Goal: Task Accomplishment & Management: Manage account settings

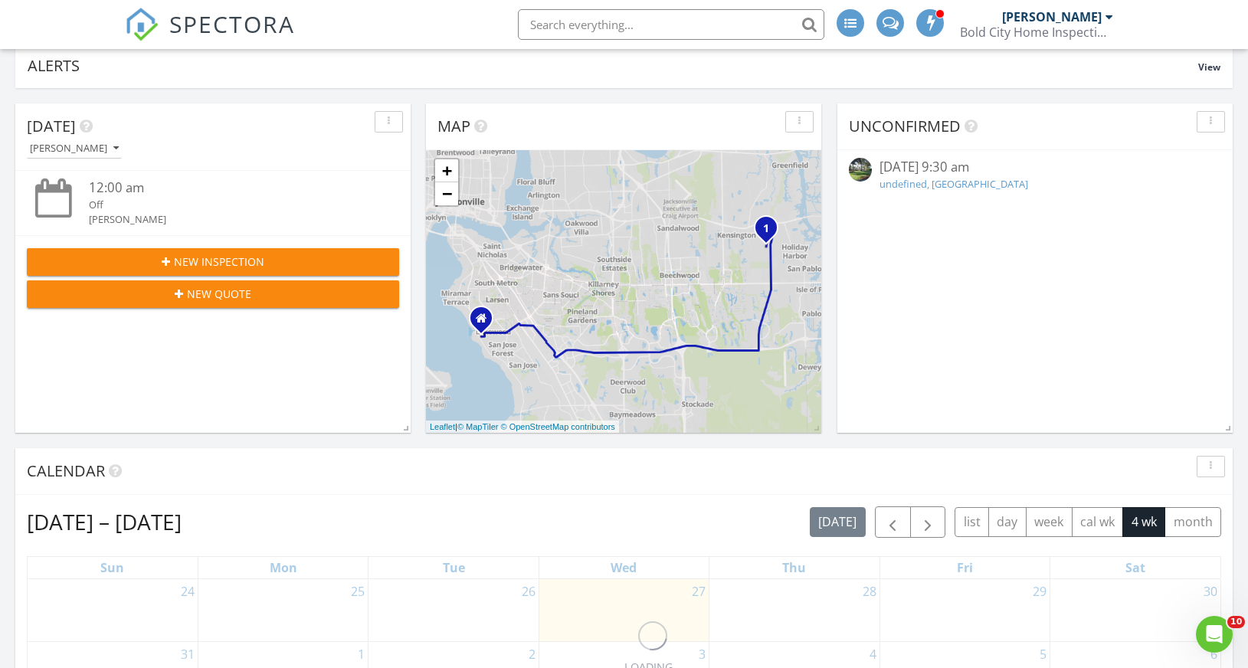
scroll to position [415, 0]
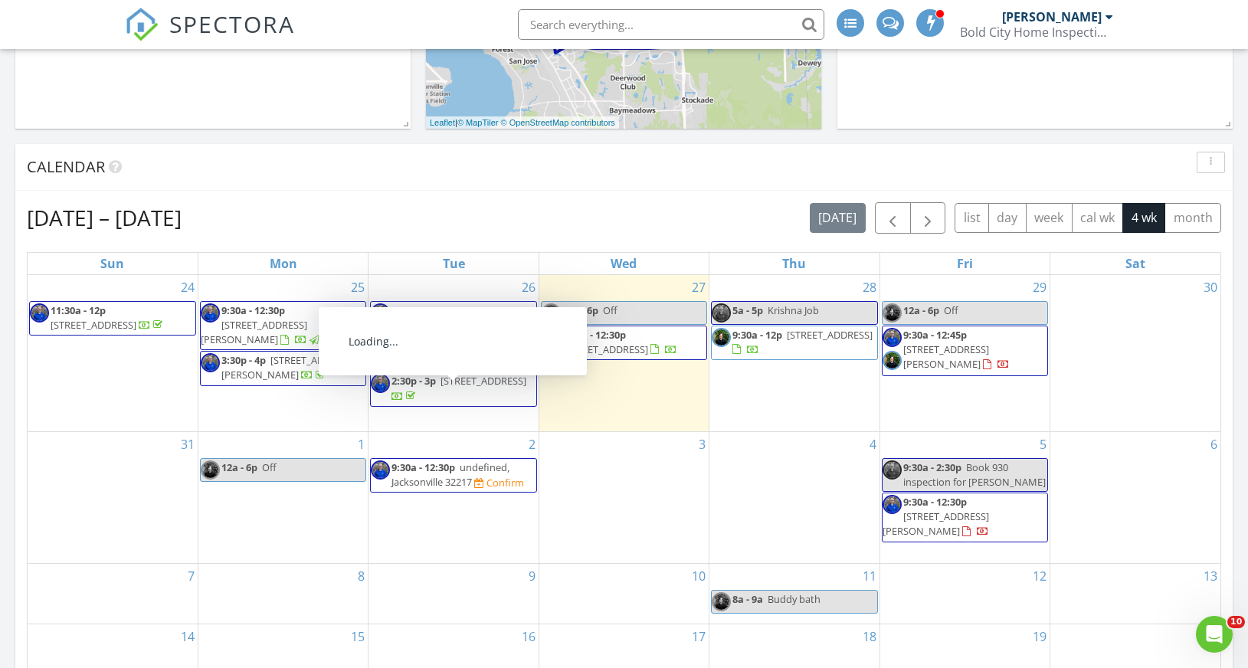
click at [454, 388] on span "10928 Copper Hill Dr, Jacksonville 32218" at bounding box center [484, 381] width 86 height 14
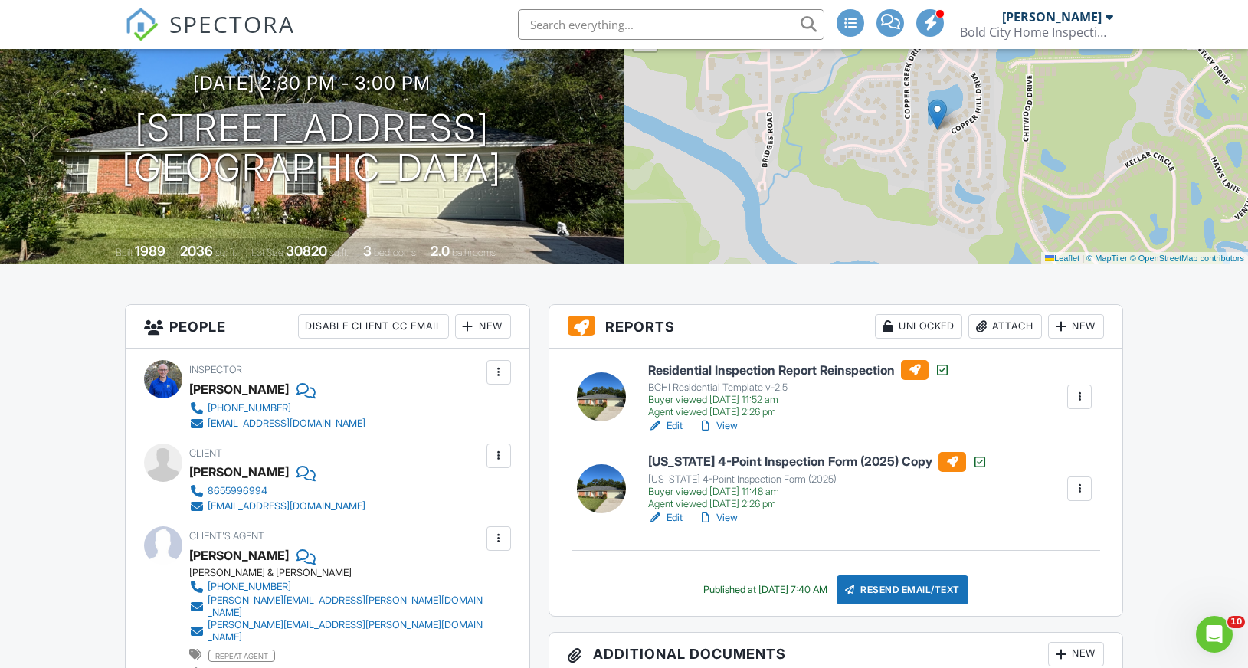
scroll to position [181, 0]
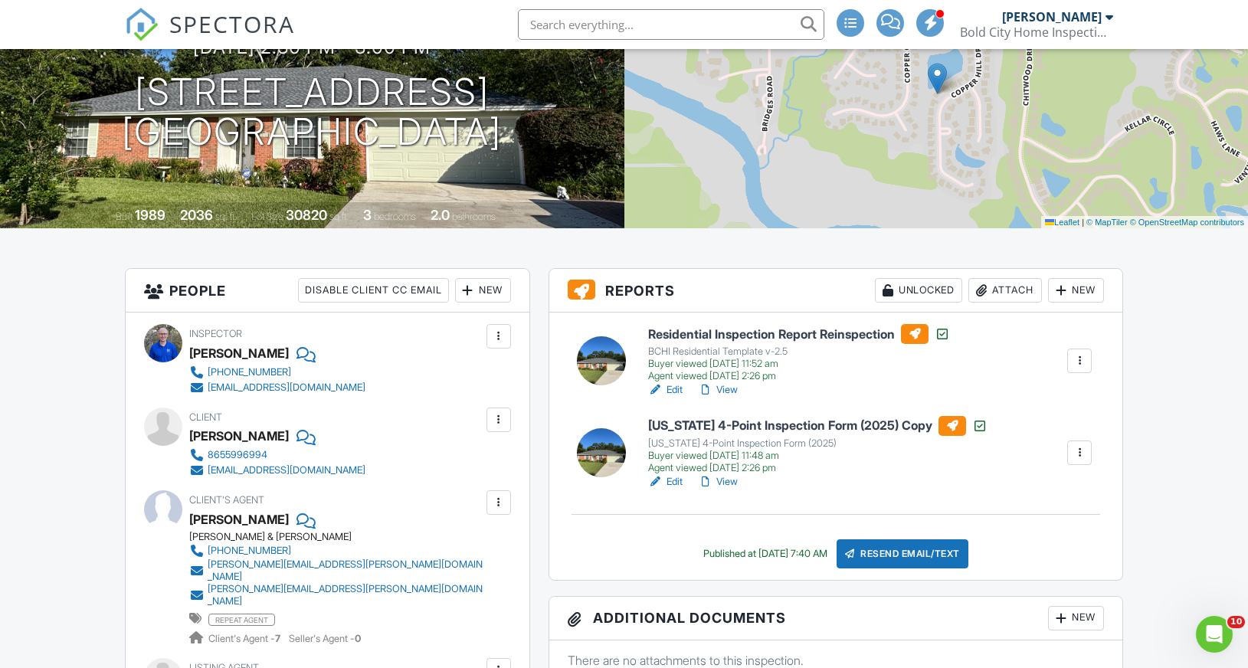
click at [724, 482] on link "View" at bounding box center [718, 481] width 40 height 15
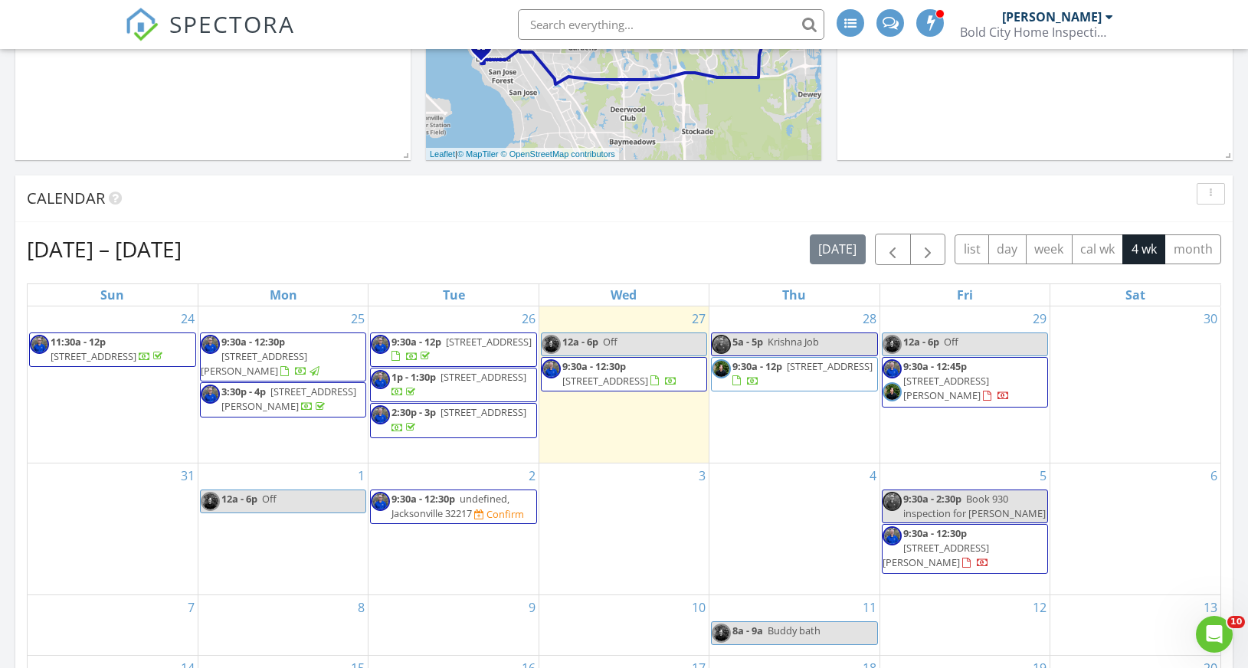
scroll to position [503, 0]
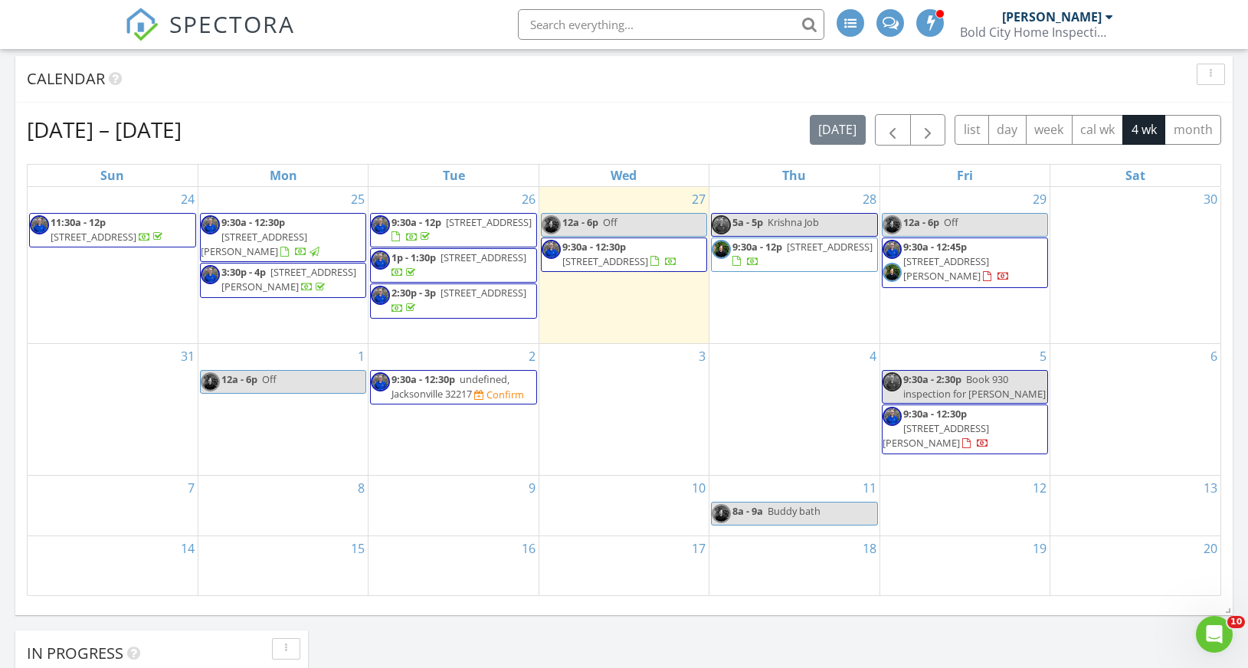
click at [930, 449] on span "51 Hazelwood Dr, Ponte Vedra 32081" at bounding box center [936, 435] width 107 height 28
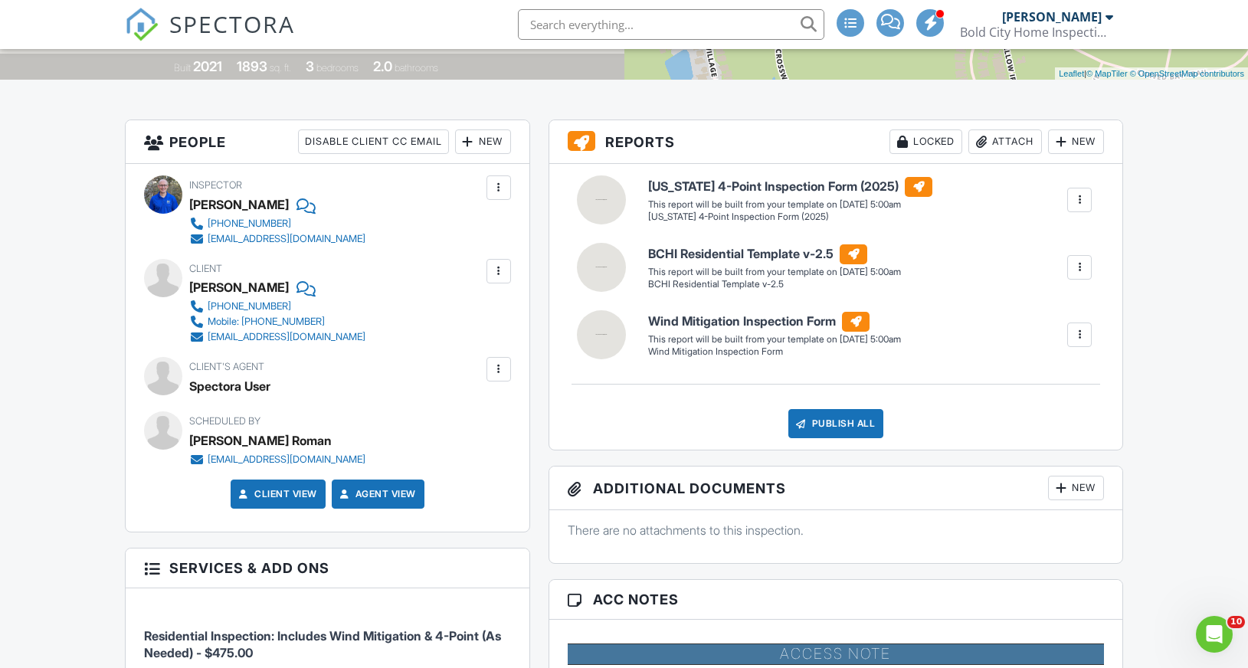
click at [498, 368] on div at bounding box center [498, 369] width 15 height 15
click at [474, 456] on li "Remove" at bounding box center [463, 454] width 78 height 38
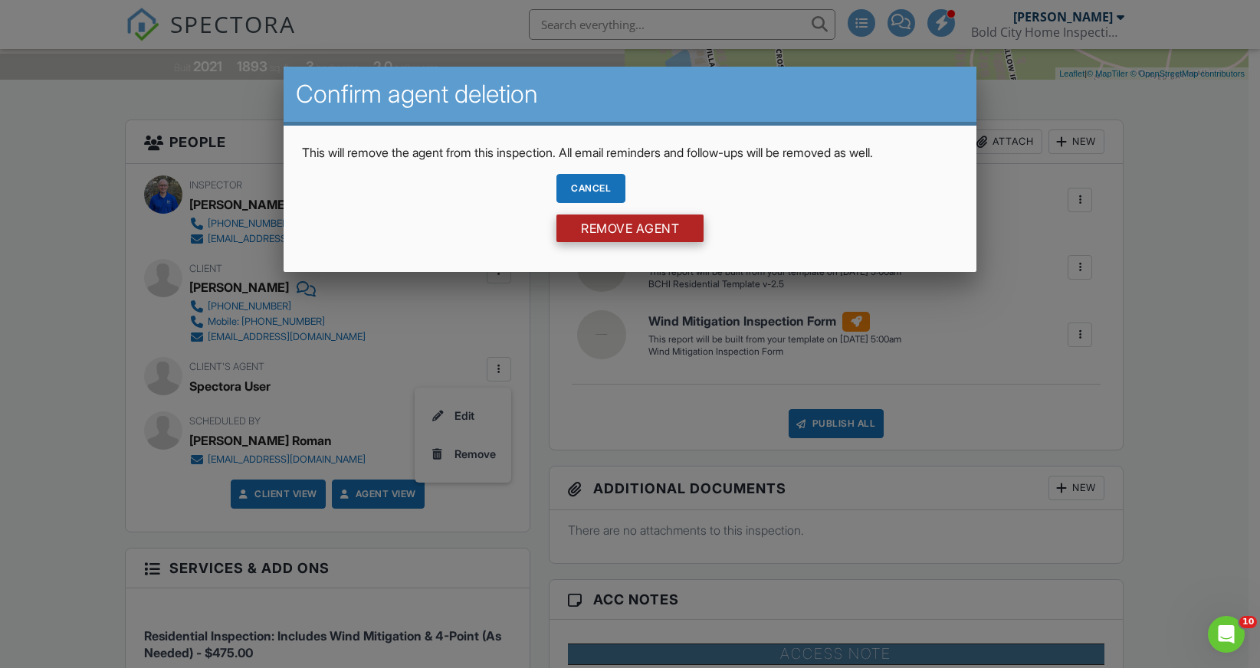
click at [644, 231] on input "Remove Agent" at bounding box center [629, 229] width 147 height 28
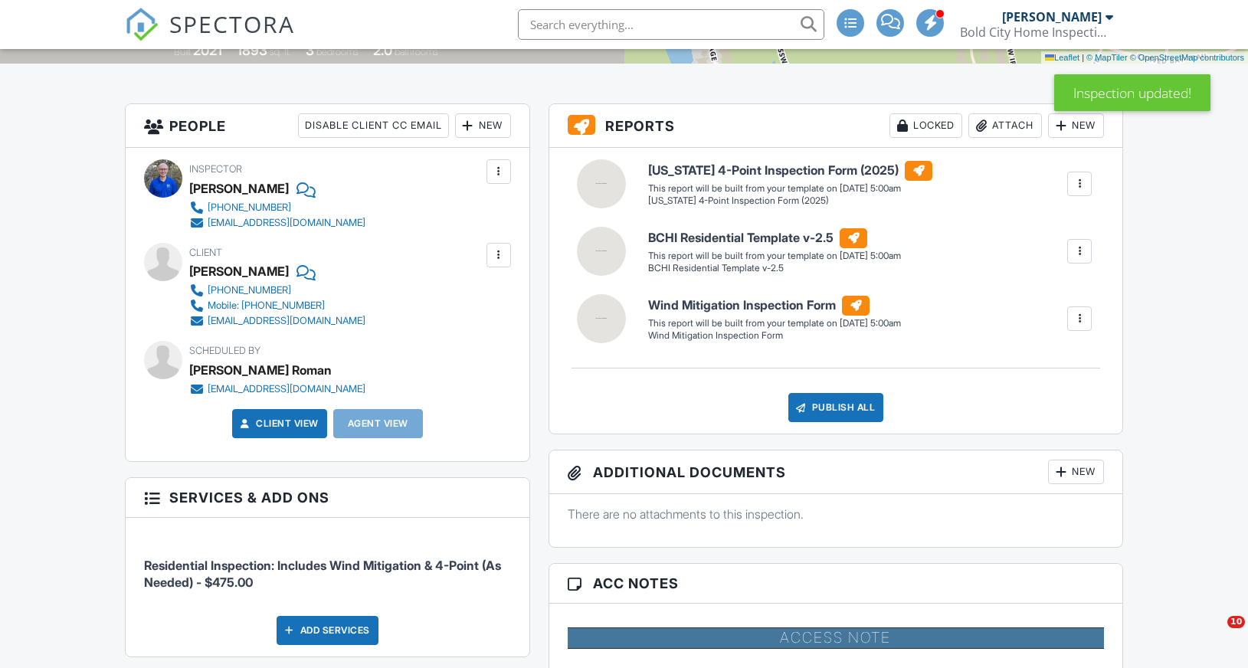
click at [492, 120] on div "New" at bounding box center [483, 125] width 56 height 25
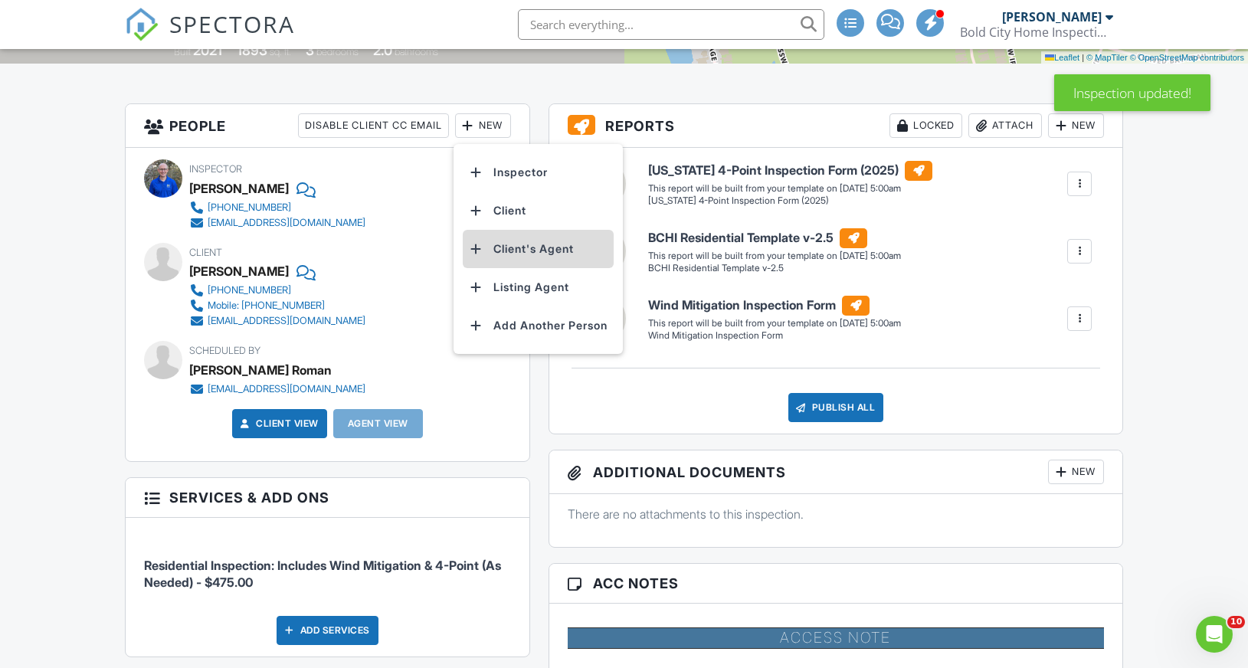
click at [533, 251] on li "Client's Agent" at bounding box center [538, 249] width 151 height 38
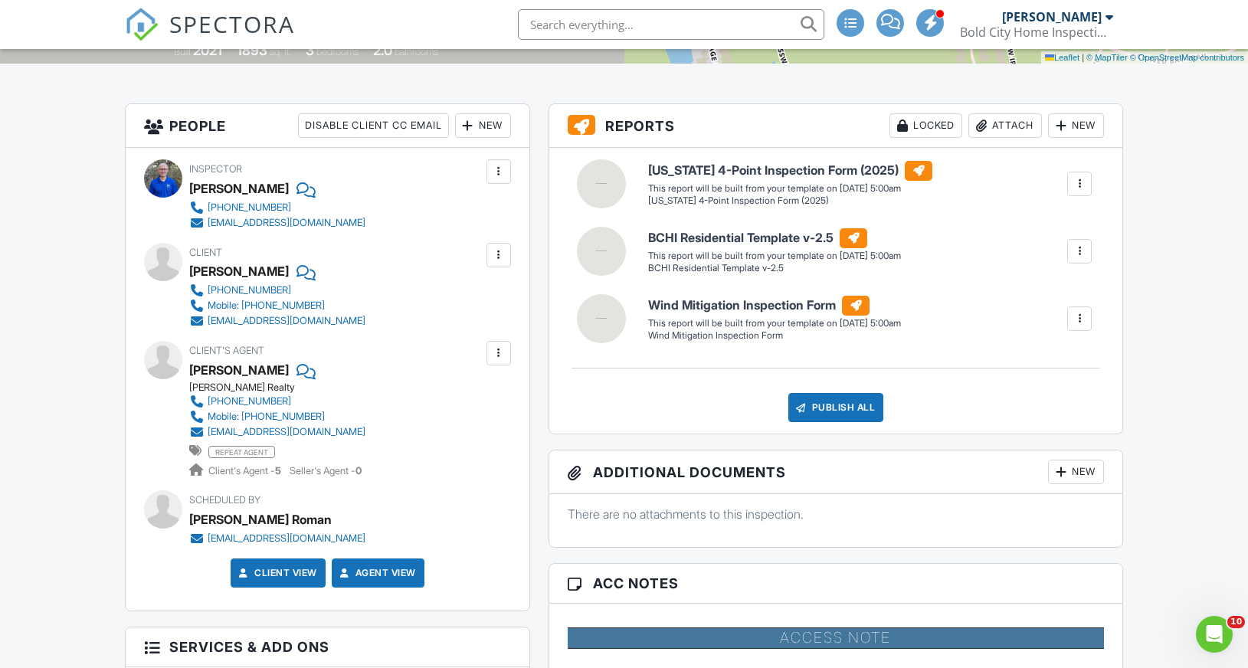
click at [477, 126] on div "New" at bounding box center [483, 125] width 56 height 25
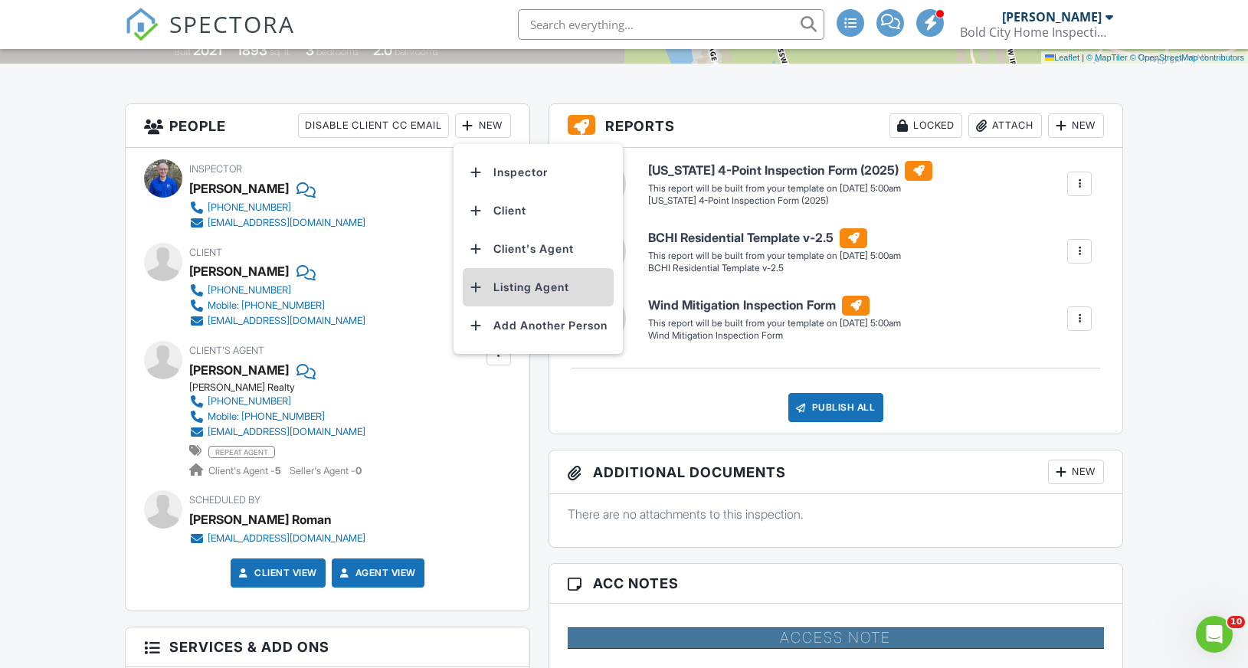
click at [515, 280] on li "Listing Agent" at bounding box center [538, 287] width 151 height 38
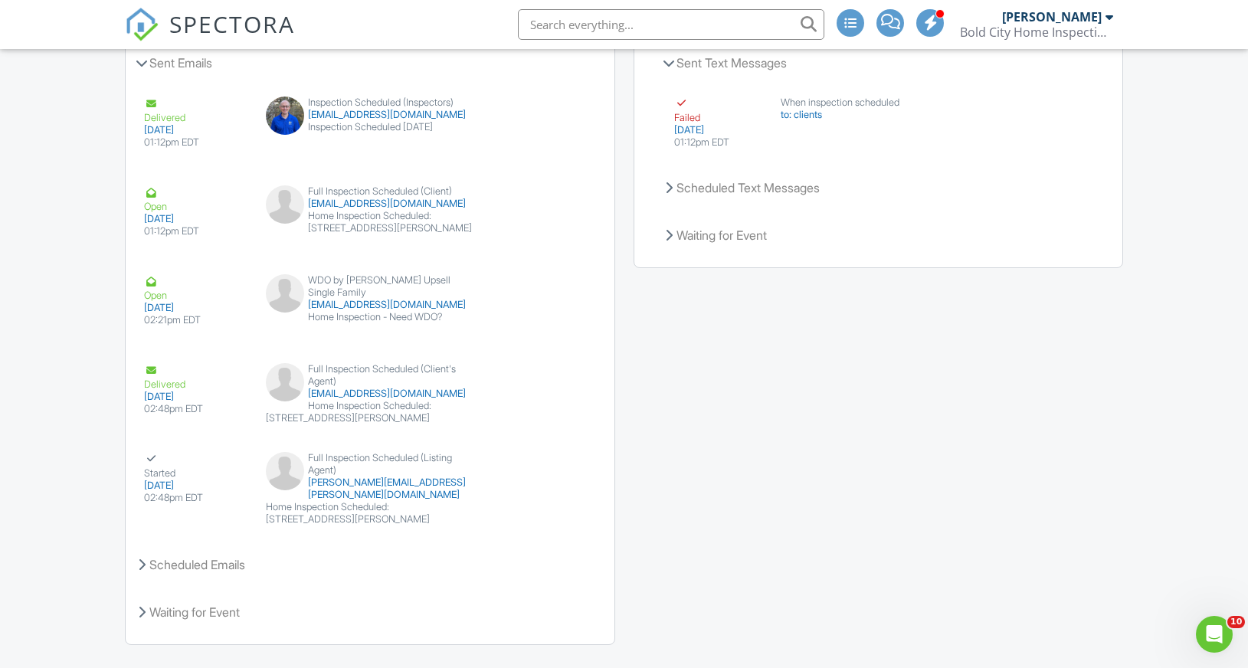
scroll to position [2551, 0]
